Goal: Contribute content: Add original content to the website for others to see

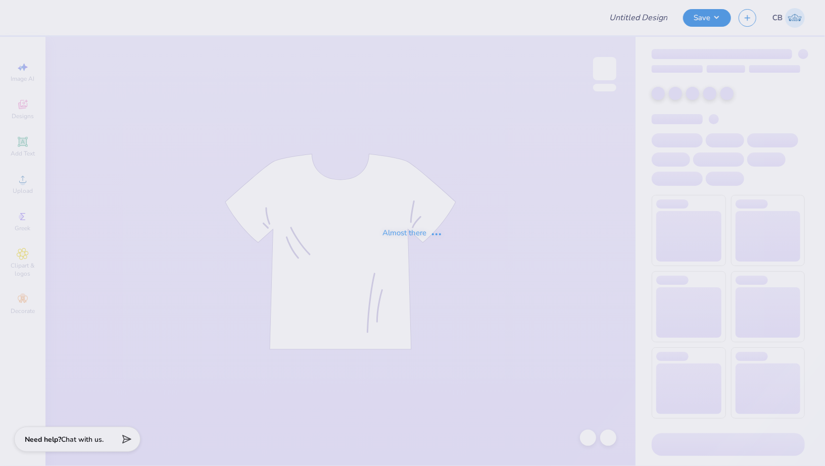
type input "Water Polo"
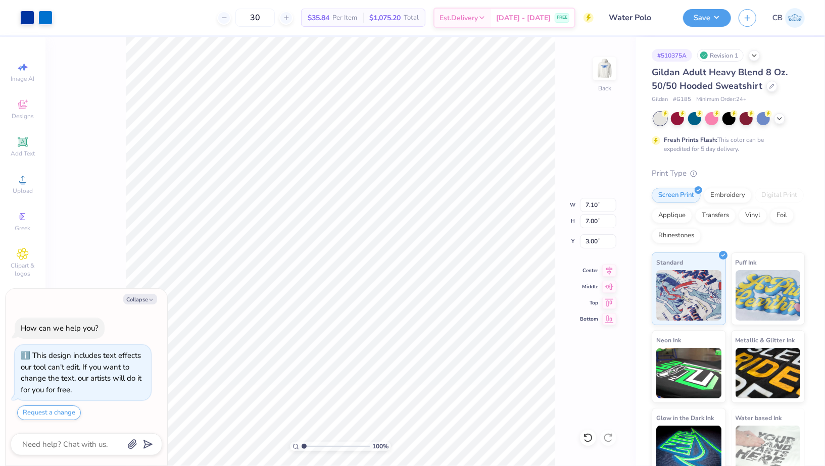
type textarea "x"
type input "8.74"
type input "8.62"
click at [406, 356] on li "Group" at bounding box center [409, 359] width 79 height 20
click at [718, 14] on button "Save" at bounding box center [707, 17] width 48 height 18
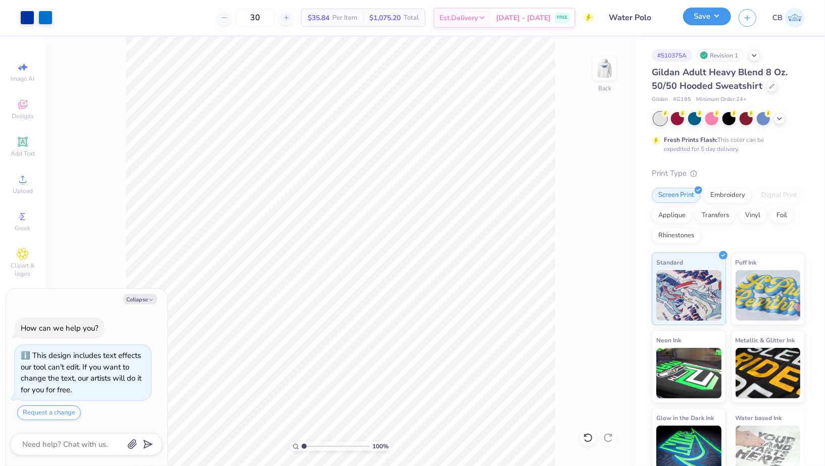
type textarea "x"
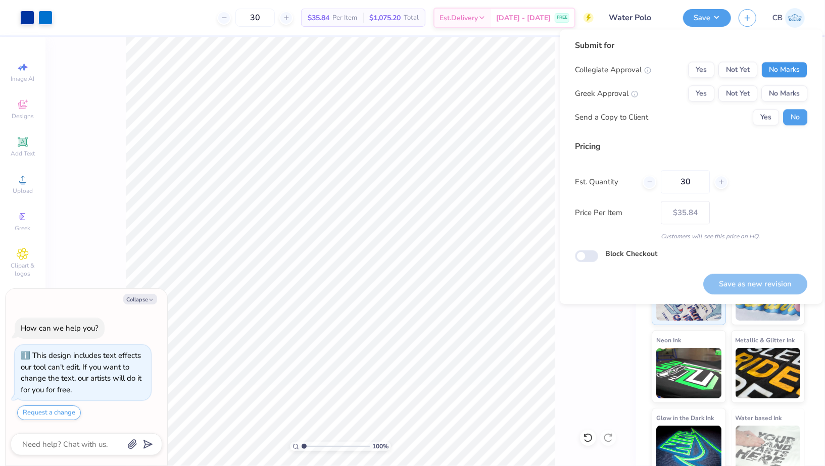
click at [788, 62] on button "No Marks" at bounding box center [785, 70] width 46 height 16
click at [700, 73] on button "Yes" at bounding box center [701, 70] width 26 height 16
click at [779, 96] on button "No Marks" at bounding box center [785, 93] width 46 height 16
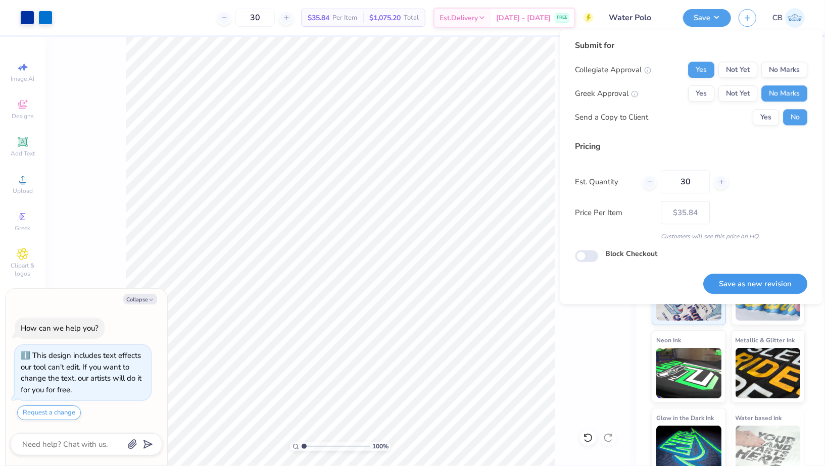
click at [737, 282] on button "Save as new revision" at bounding box center [755, 284] width 104 height 21
type input "$35.84"
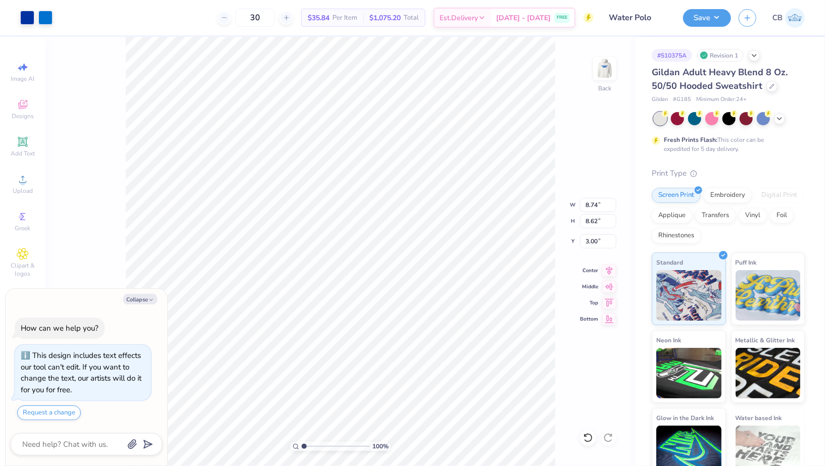
type textarea "x"
type input "9.87"
type input "9.73"
type textarea "x"
type input "9.59"
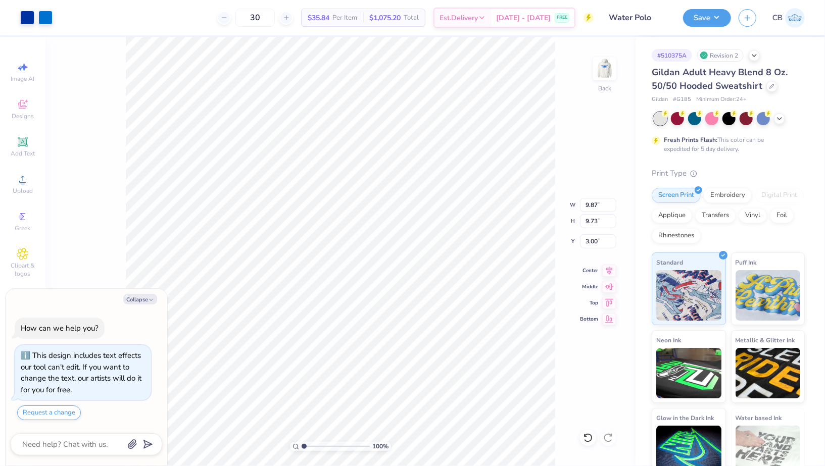
type input "9.46"
click at [690, 18] on button "Save" at bounding box center [707, 17] width 48 height 18
type textarea "x"
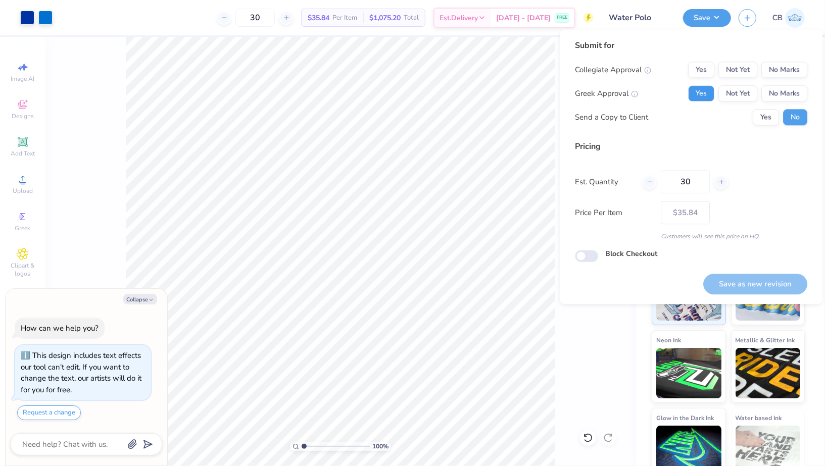
click at [708, 90] on button "Yes" at bounding box center [701, 93] width 26 height 16
click at [688, 82] on div "Collegiate Approval Yes Not Yet No Marks Greek Approval Yes Not Yet No Marks Se…" at bounding box center [691, 94] width 232 height 64
click at [703, 72] on button "Yes" at bounding box center [701, 70] width 26 height 16
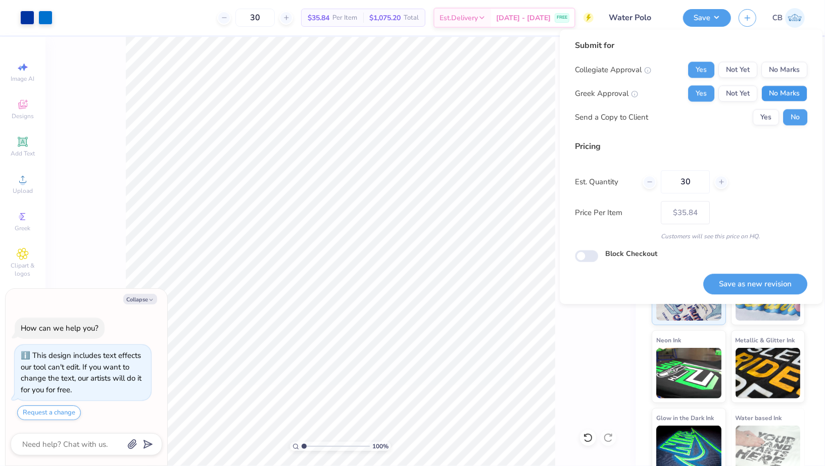
click at [775, 90] on button "No Marks" at bounding box center [785, 93] width 46 height 16
click at [739, 290] on button "Save as new revision" at bounding box center [755, 284] width 104 height 21
type input "$35.84"
type textarea "x"
